Goal: Task Accomplishment & Management: Complete application form

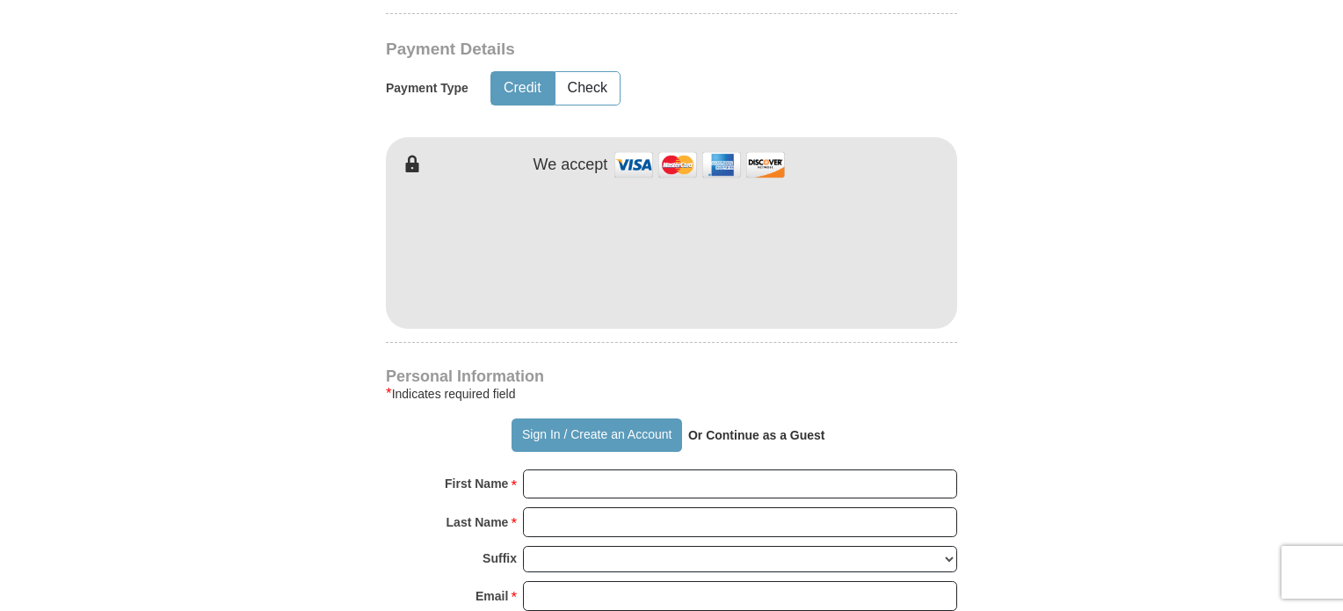
scroll to position [1055, 0]
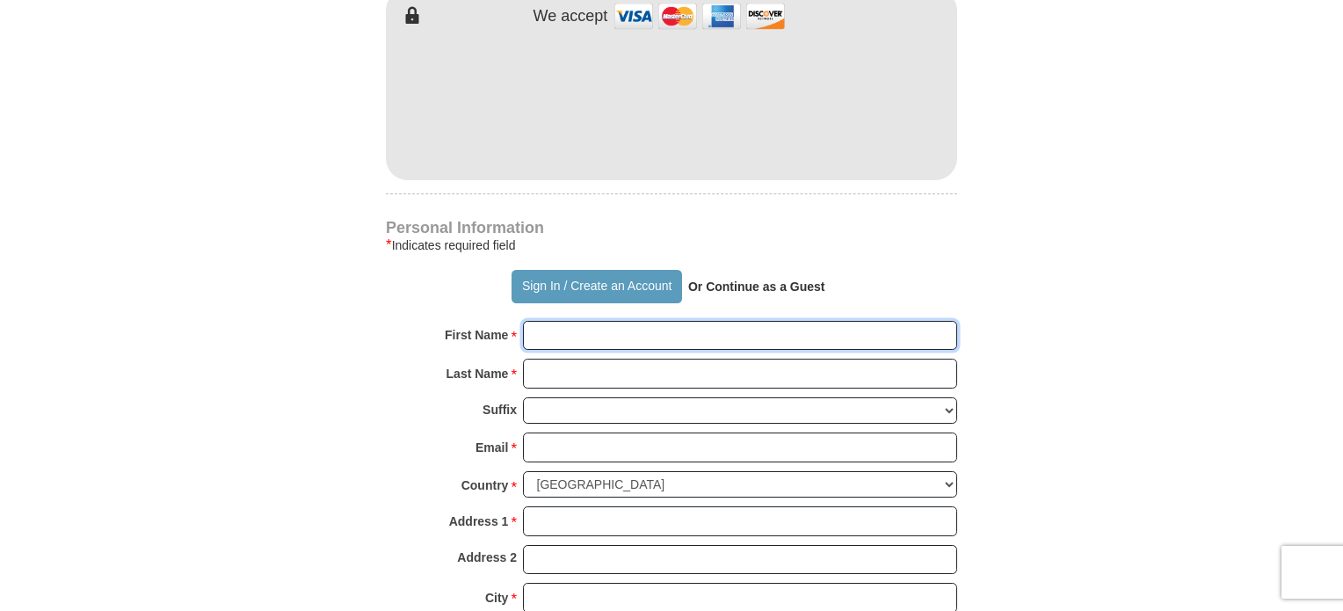
click at [545, 321] on input "First Name *" at bounding box center [740, 336] width 434 height 30
type input "[PERSON_NAME]"
click at [557, 359] on input "Last Name *" at bounding box center [740, 374] width 434 height 30
type input "Wiley"
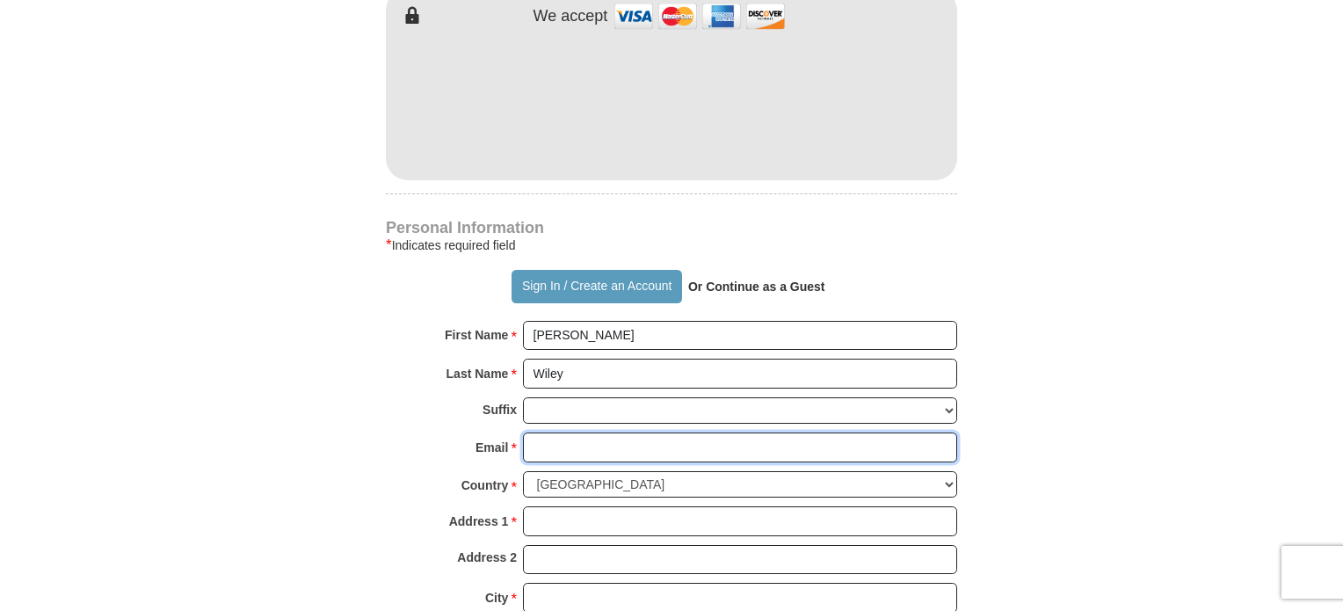
click at [538, 432] on input "Email *" at bounding box center [740, 447] width 434 height 30
type input "[EMAIL_ADDRESS][PERSON_NAME][DOMAIN_NAME]"
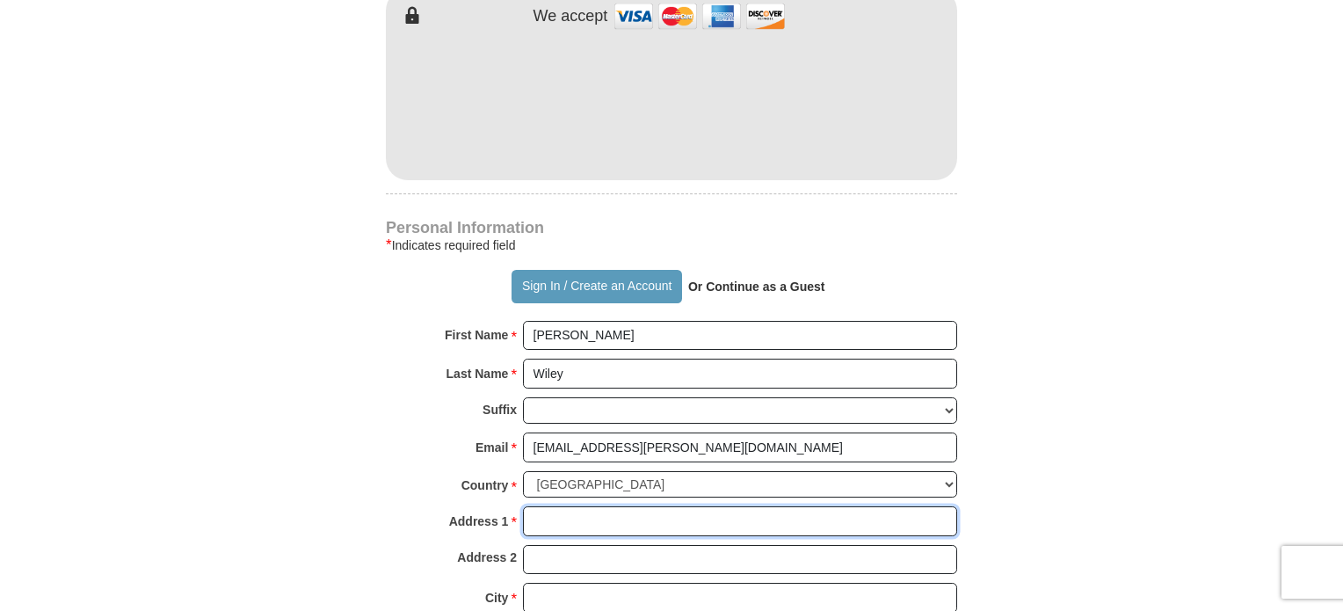
type input "[STREET_ADDRESS]"
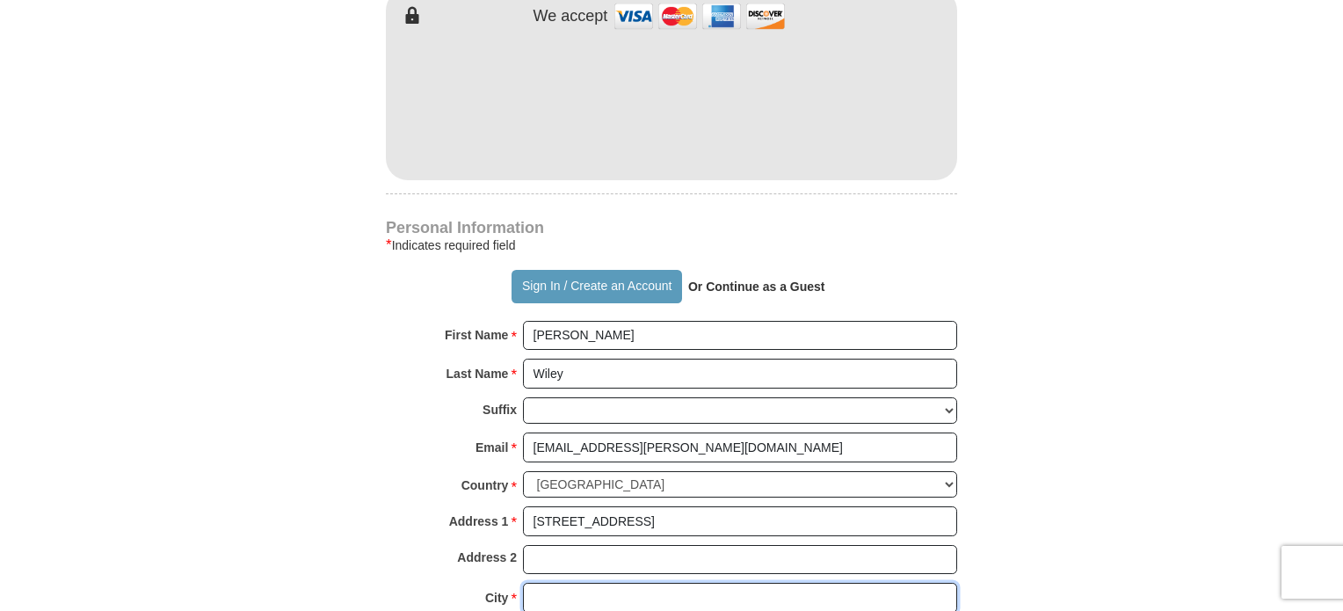
type input "[PERSON_NAME]"
select select "WA"
type input "98208"
type input "3608737810"
click at [380, 263] on form "Already have an account? Sign in for faster giving. Don't have an account? Crea…" at bounding box center [672, 118] width 1002 height 2205
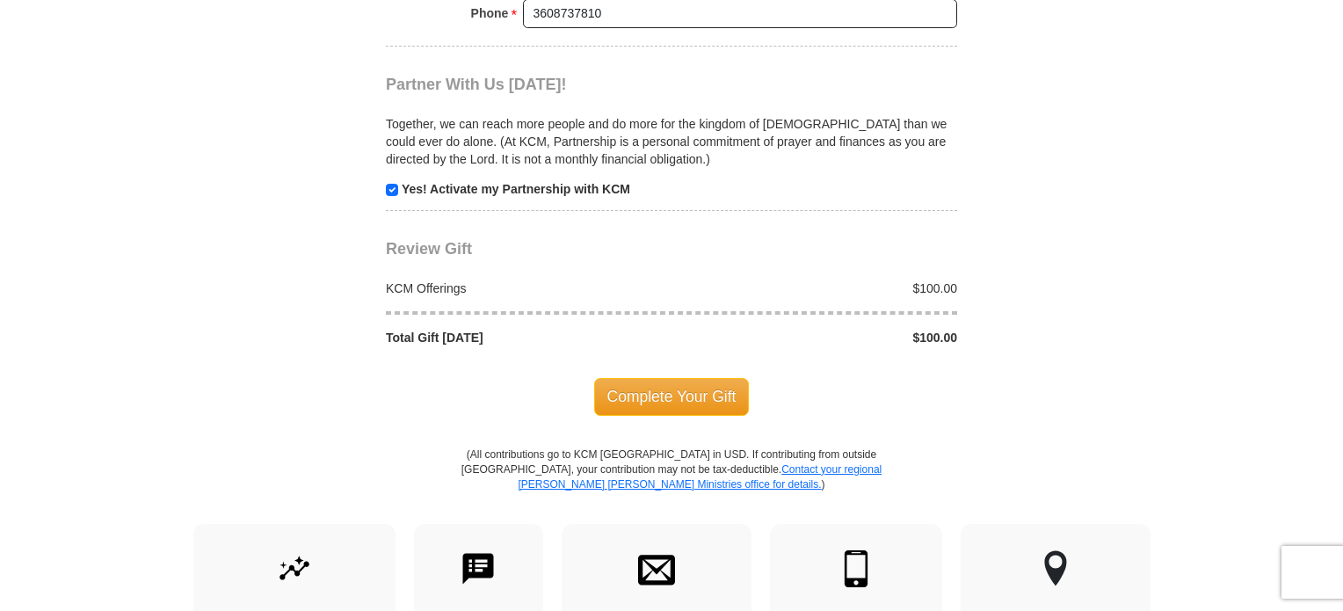
scroll to position [1934, 0]
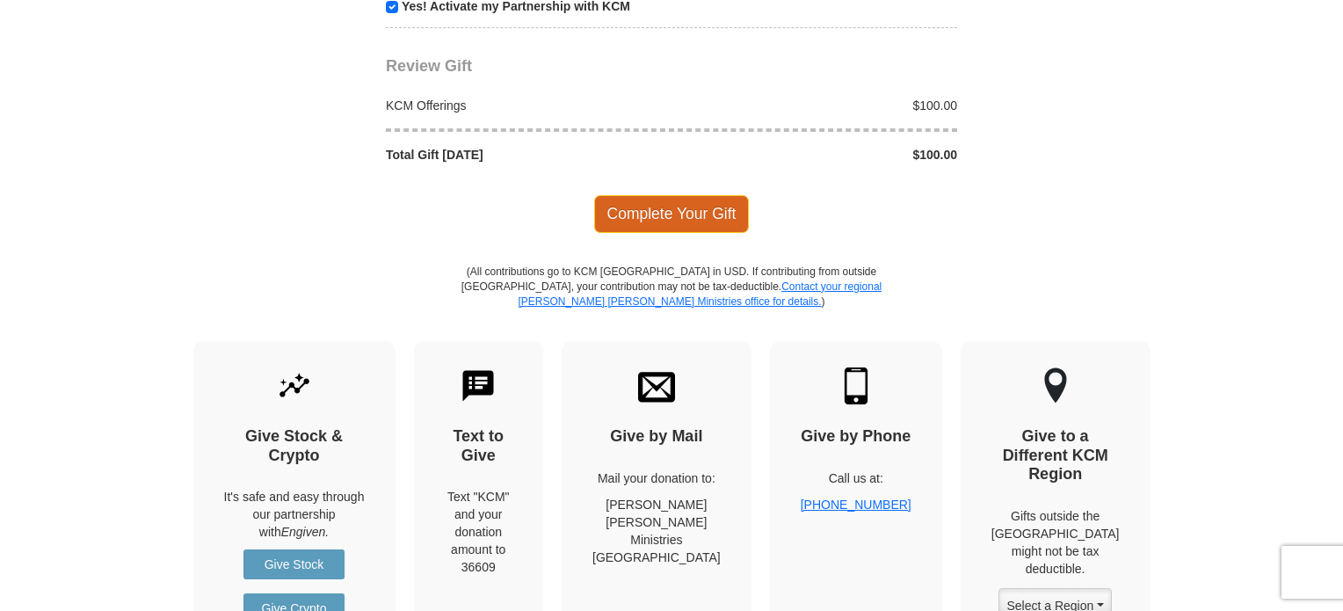
click at [685, 195] on span "Complete Your Gift" at bounding box center [672, 213] width 156 height 37
